Goal: Use online tool/utility: Use online tool/utility

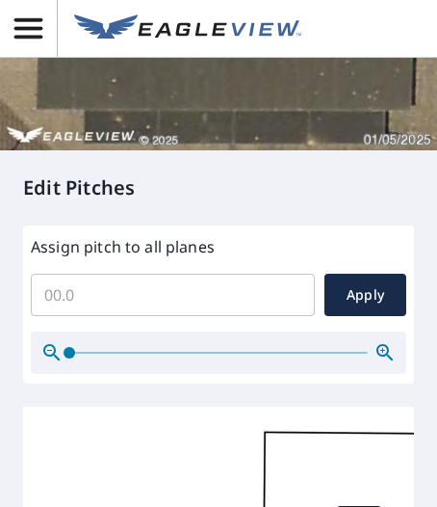
scroll to position [568, 0]
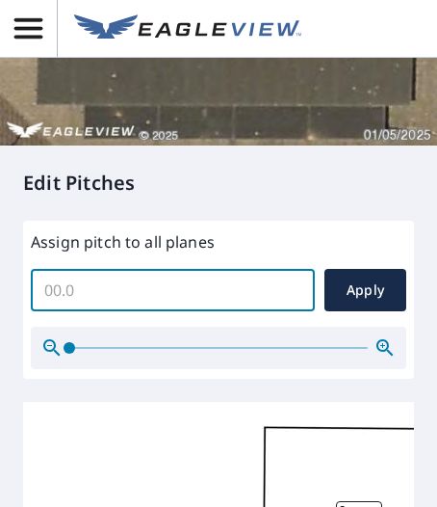
click at [195, 308] on input "Assign pitch to all planes" at bounding box center [173, 290] width 284 height 54
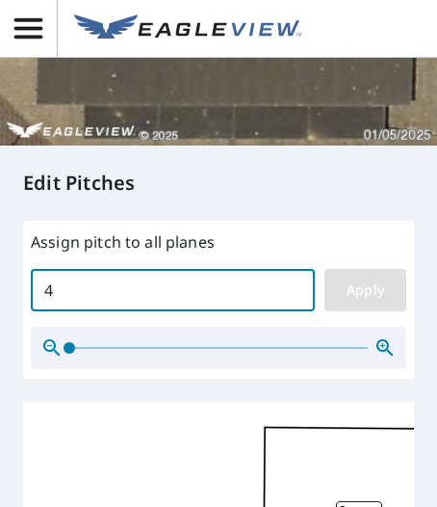
type input "4"
click at [362, 303] on span "Apply" at bounding box center [365, 290] width 51 height 24
type input "4"
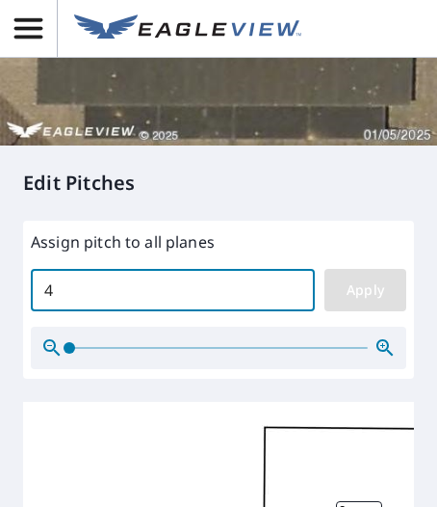
type input "4"
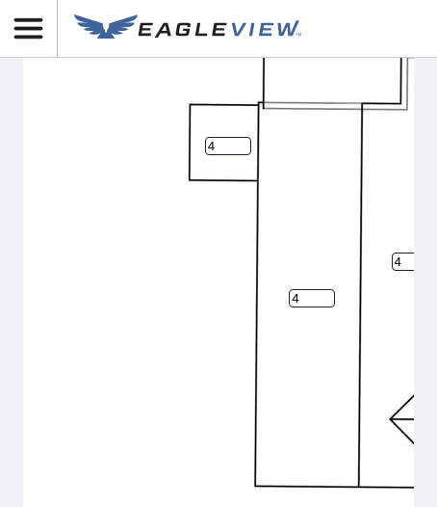
scroll to position [1042, 0]
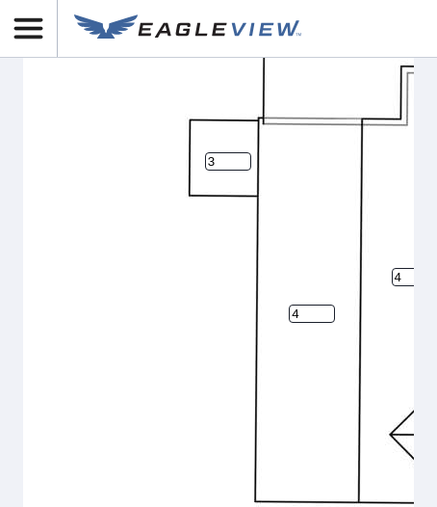
click at [236, 171] on input "3" at bounding box center [228, 161] width 46 height 18
click at [236, 171] on input "2" at bounding box center [228, 161] width 46 height 18
click at [236, 171] on input "1" at bounding box center [228, 161] width 46 height 18
type input "0"
click at [236, 171] on input "0" at bounding box center [228, 161] width 46 height 18
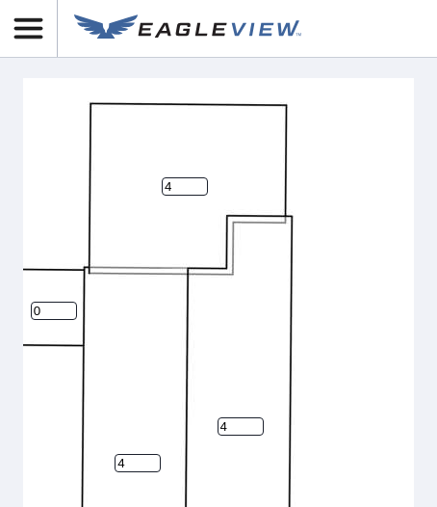
scroll to position [900, 0]
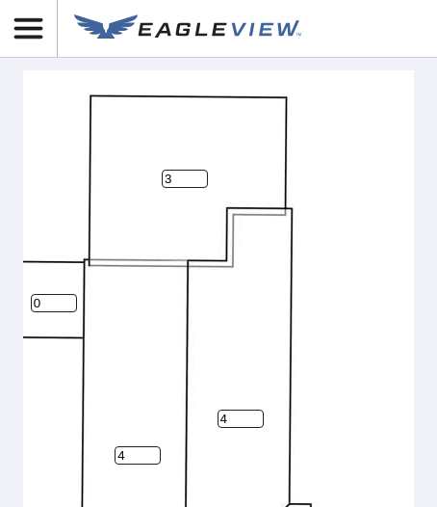
click at [193, 188] on input "3" at bounding box center [185, 179] width 46 height 18
click at [193, 188] on input "2" at bounding box center [185, 179] width 46 height 18
click at [193, 188] on input "1" at bounding box center [185, 179] width 46 height 18
type input "0"
click at [193, 188] on input "0" at bounding box center [185, 179] width 46 height 18
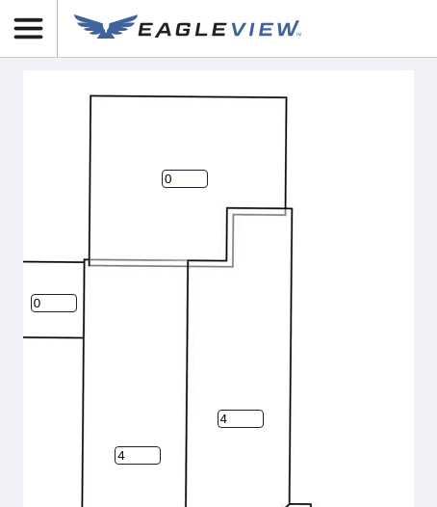
click at [193, 188] on input "0" at bounding box center [185, 179] width 46 height 18
click at [230, 251] on div "4 4 0 0 4 4" at bounding box center [157, 372] width 617 height 605
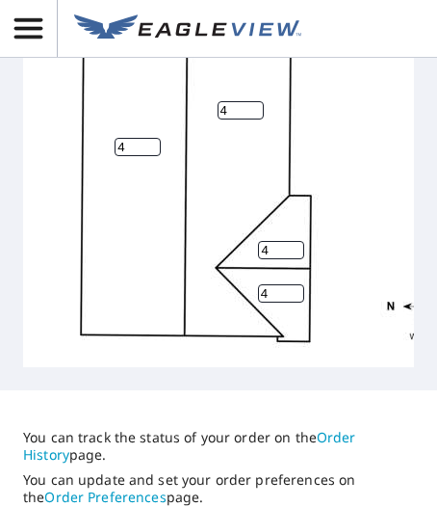
scroll to position [1353, 0]
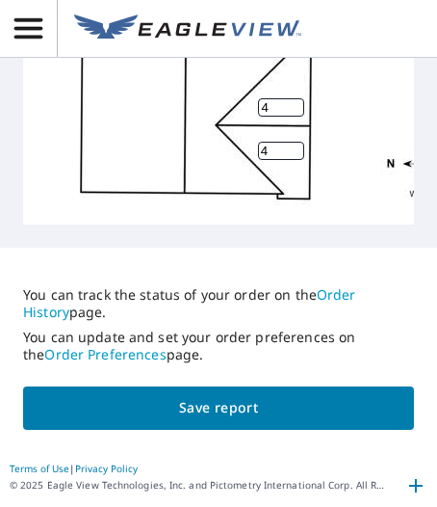
click at [358, 430] on button "Save report" at bounding box center [218, 407] width 391 height 43
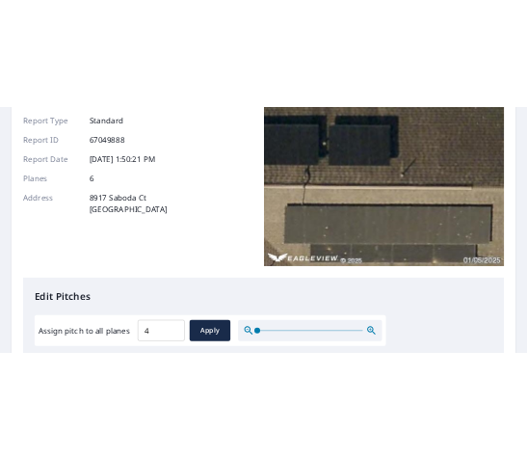
scroll to position [0, 0]
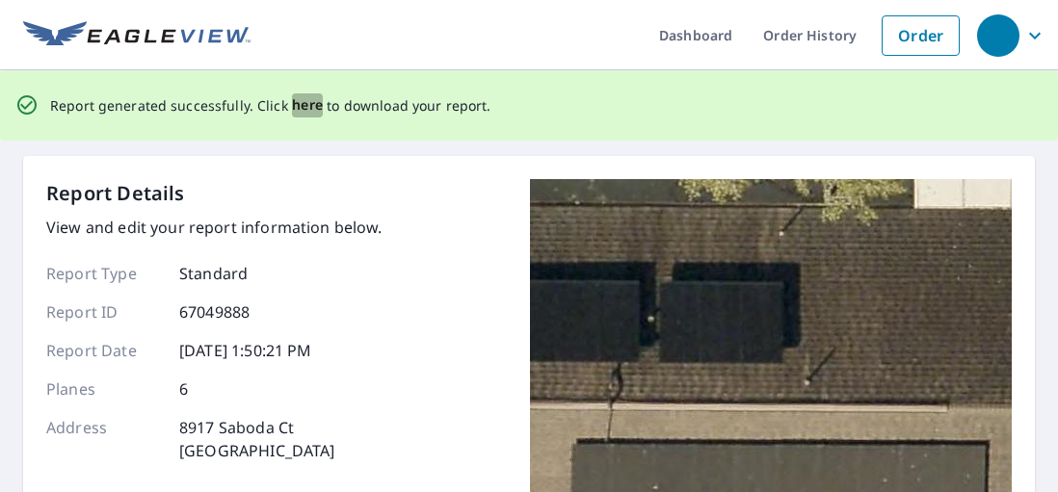
click at [294, 98] on span "here" at bounding box center [308, 105] width 32 height 24
